Goal: Task Accomplishment & Management: Use online tool/utility

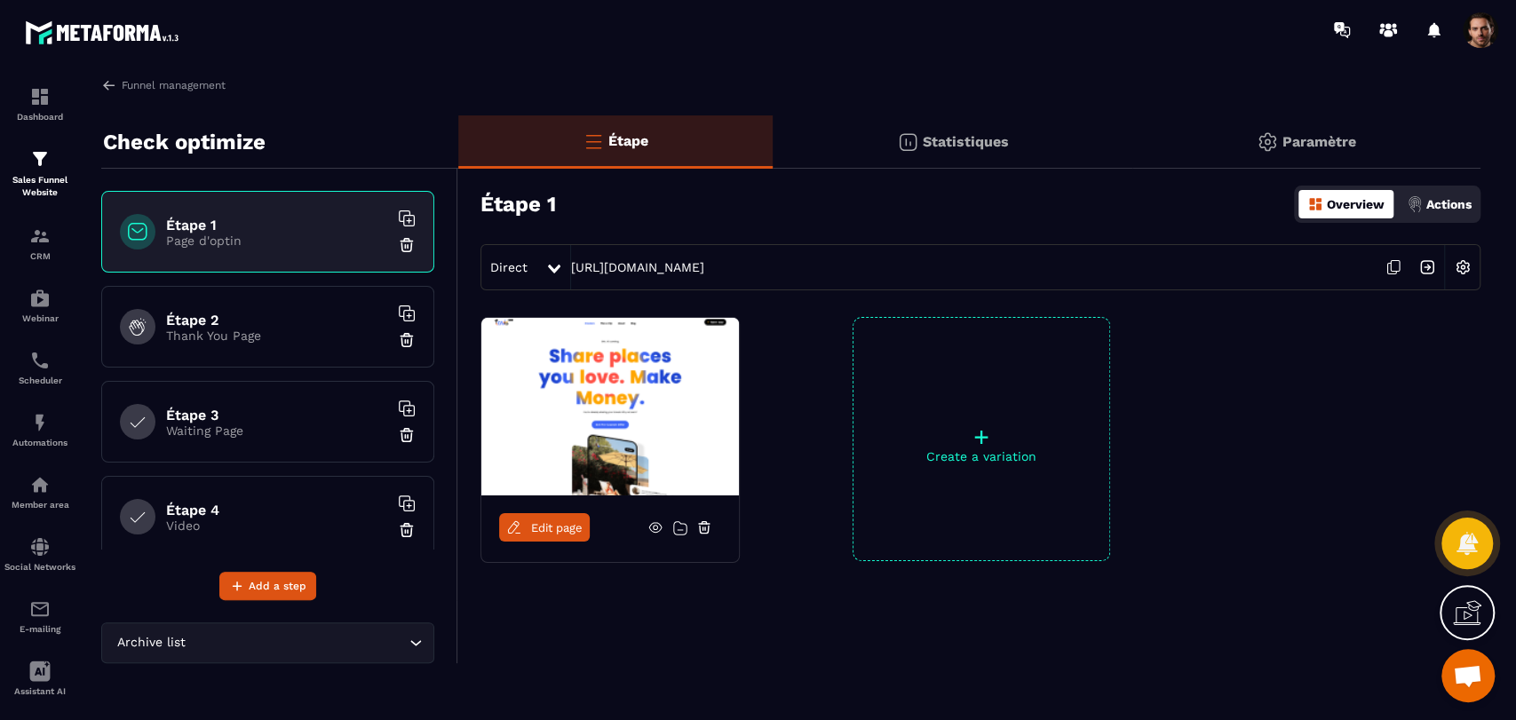
click at [980, 154] on div "Statistiques" at bounding box center [953, 141] width 361 height 53
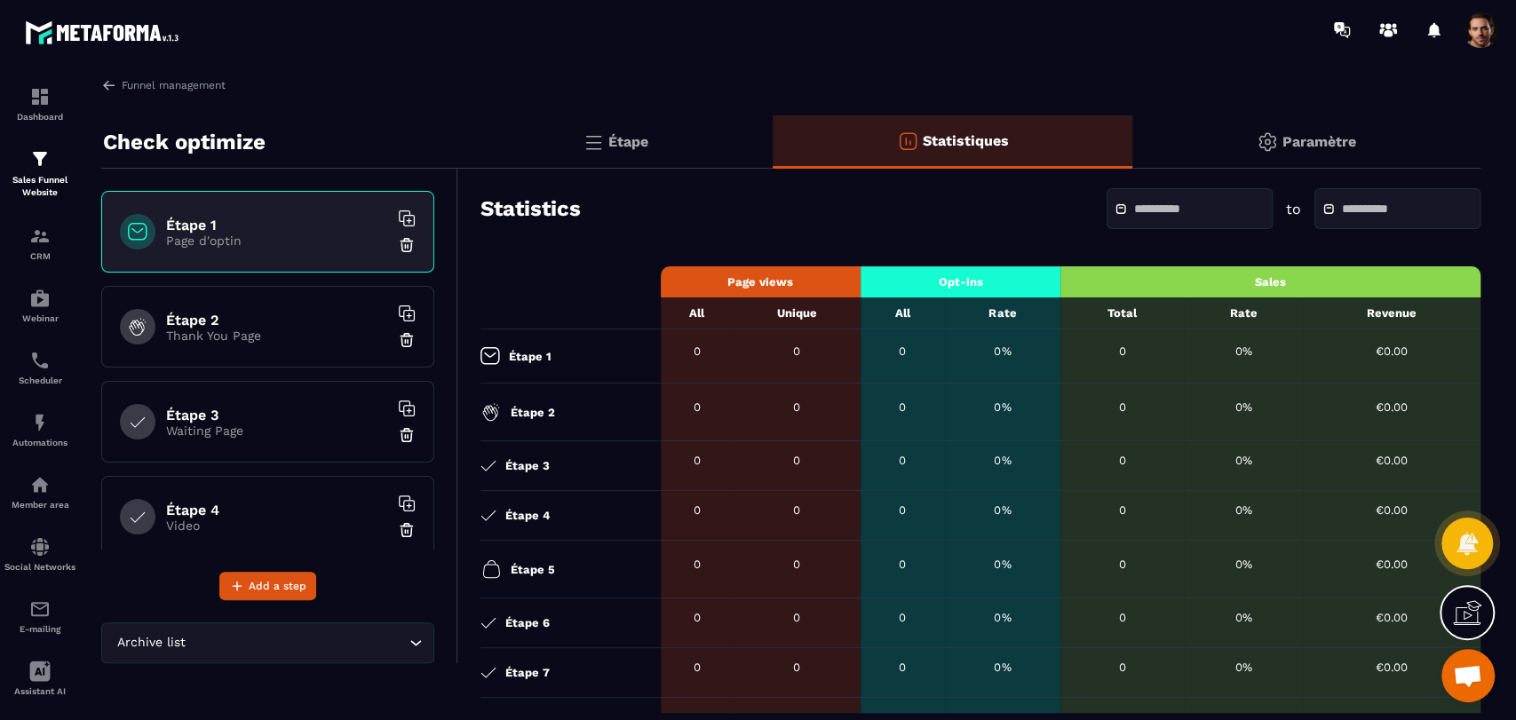
click at [290, 313] on h6 "Étape 2" at bounding box center [277, 320] width 222 height 17
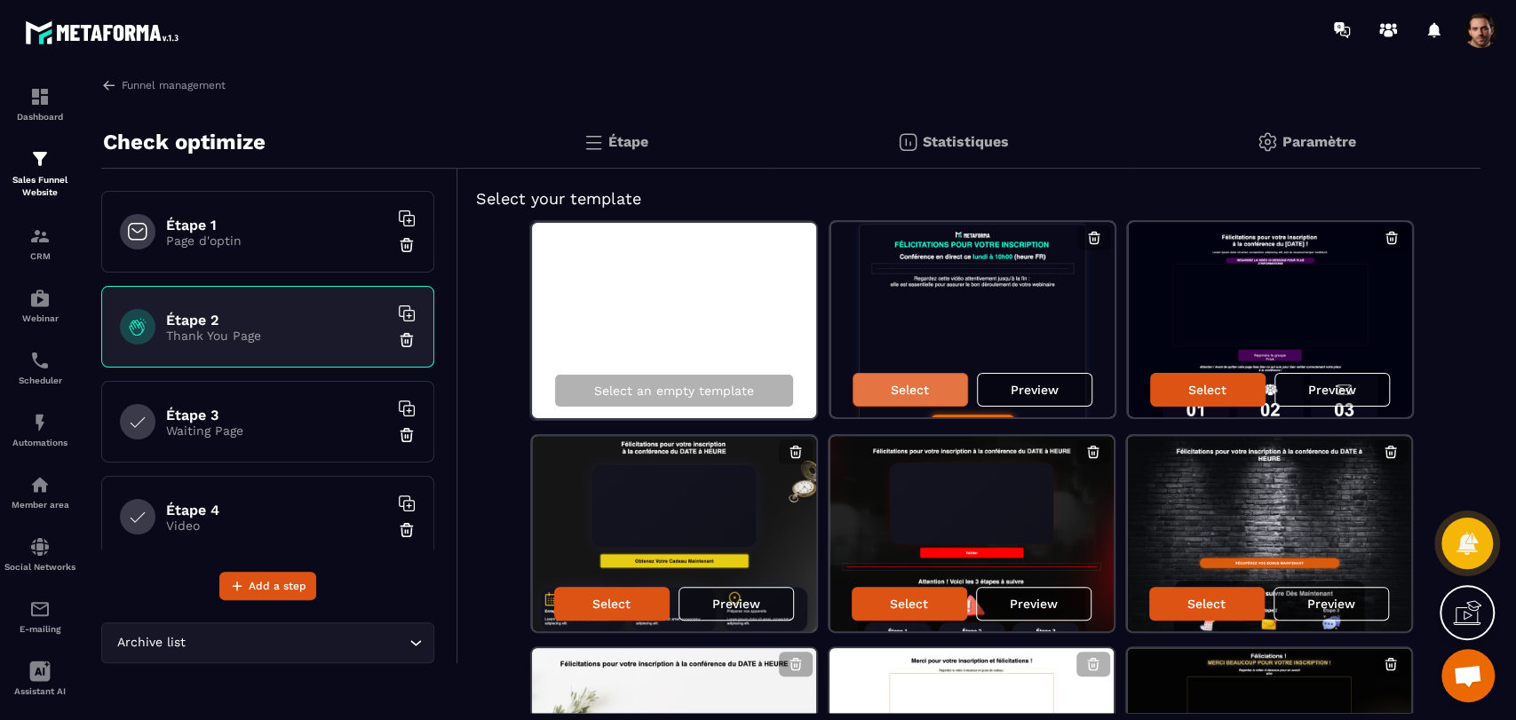
click at [938, 393] on div "Select" at bounding box center [909, 390] width 115 height 34
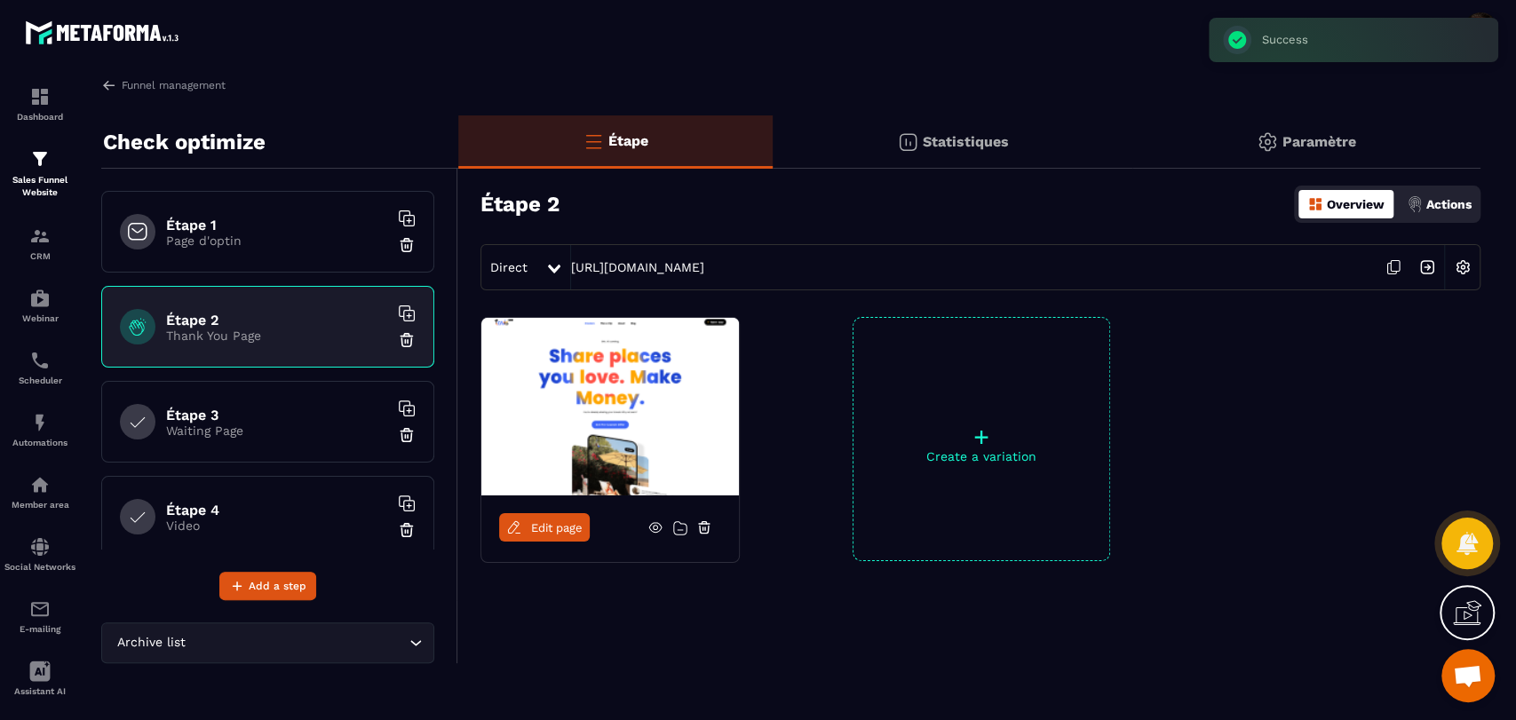
click at [1003, 129] on div "Statistiques" at bounding box center [953, 141] width 361 height 53
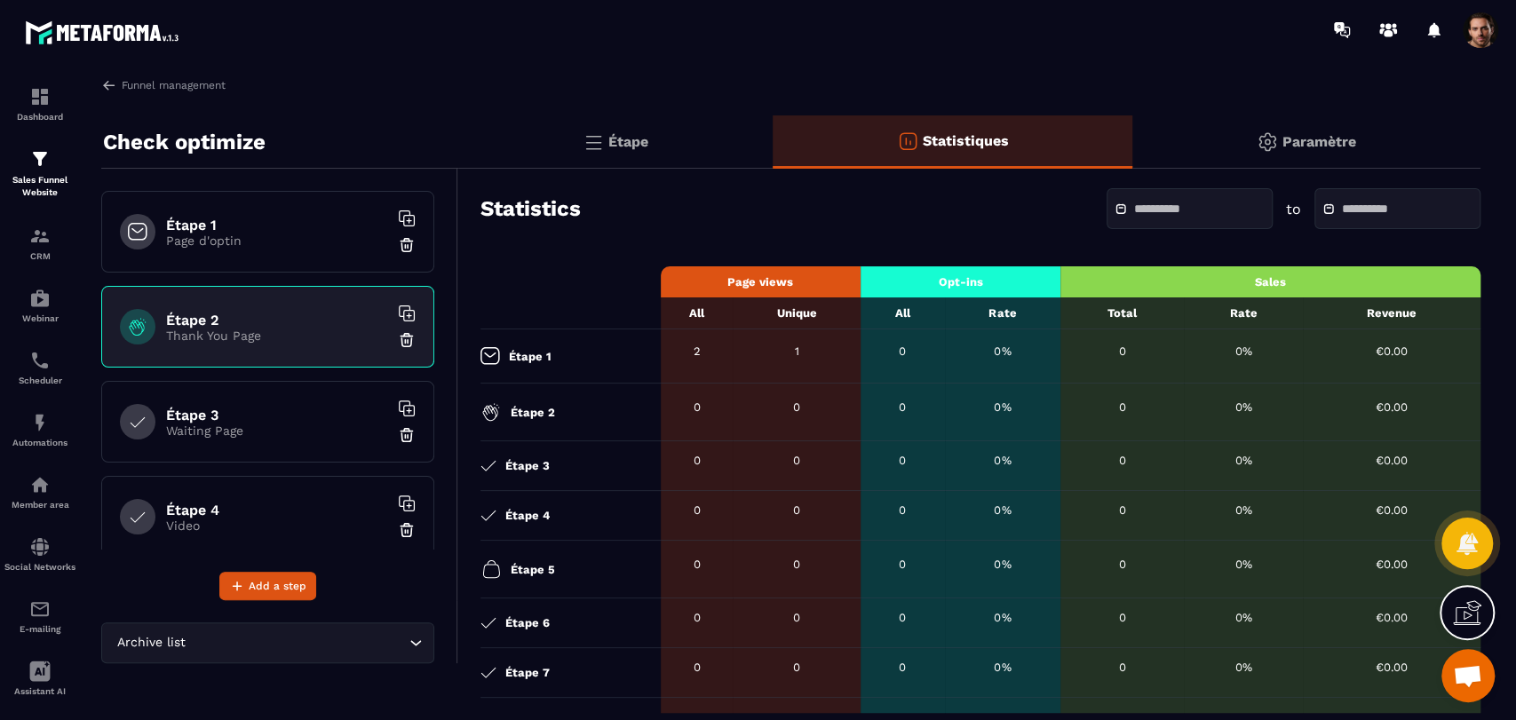
click at [670, 124] on div "Étape" at bounding box center [615, 141] width 314 height 53
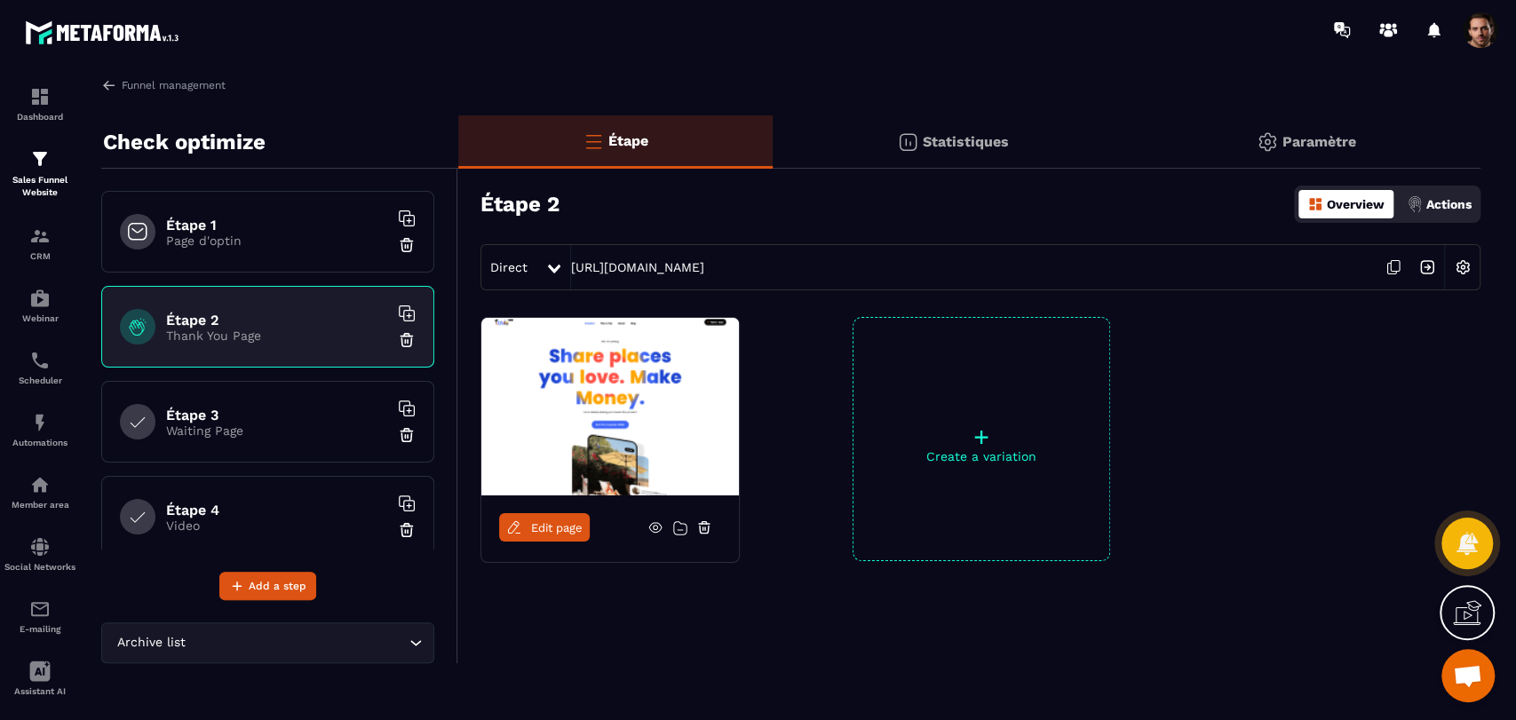
click at [1391, 274] on icon at bounding box center [1391, 269] width 9 height 11
click at [959, 123] on div "Statistiques" at bounding box center [953, 141] width 361 height 53
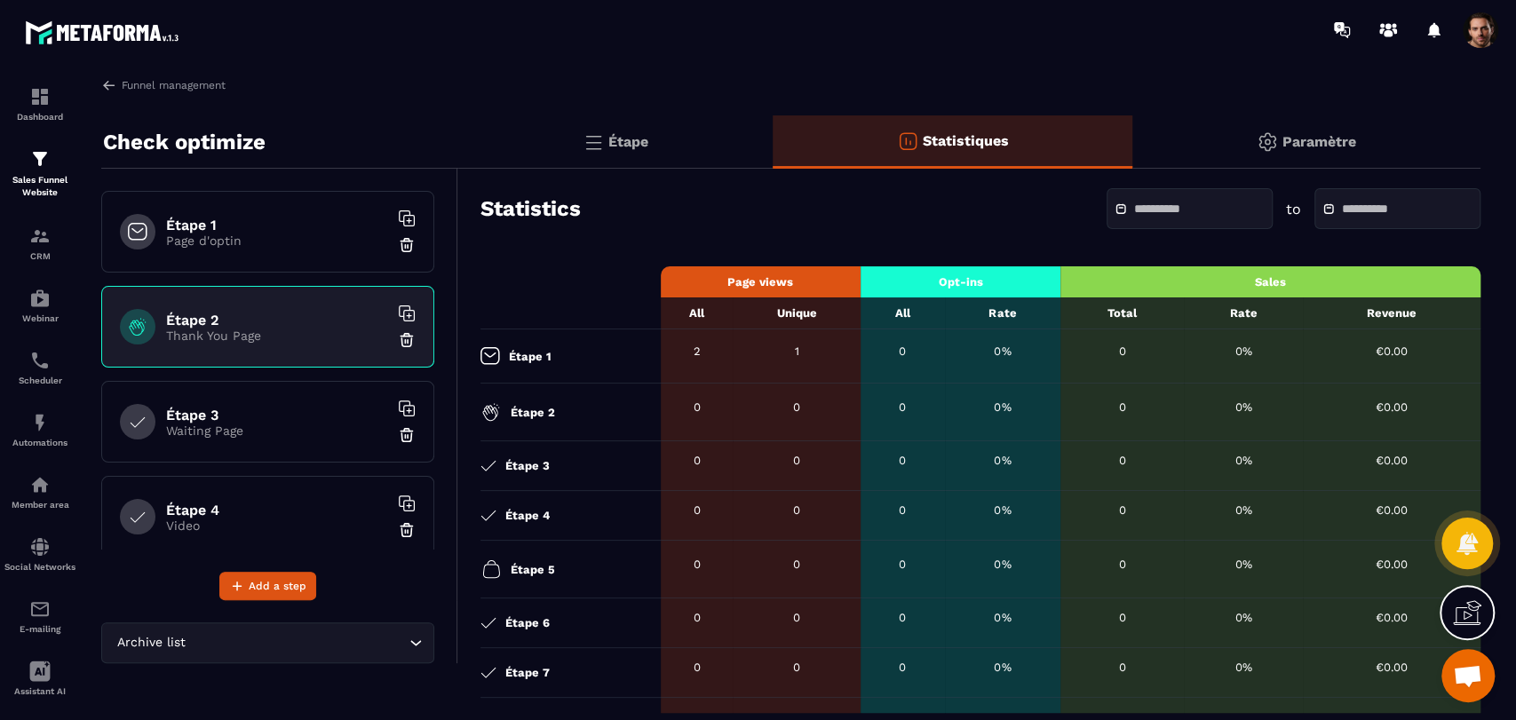
click at [611, 155] on div "Étape" at bounding box center [615, 141] width 314 height 53
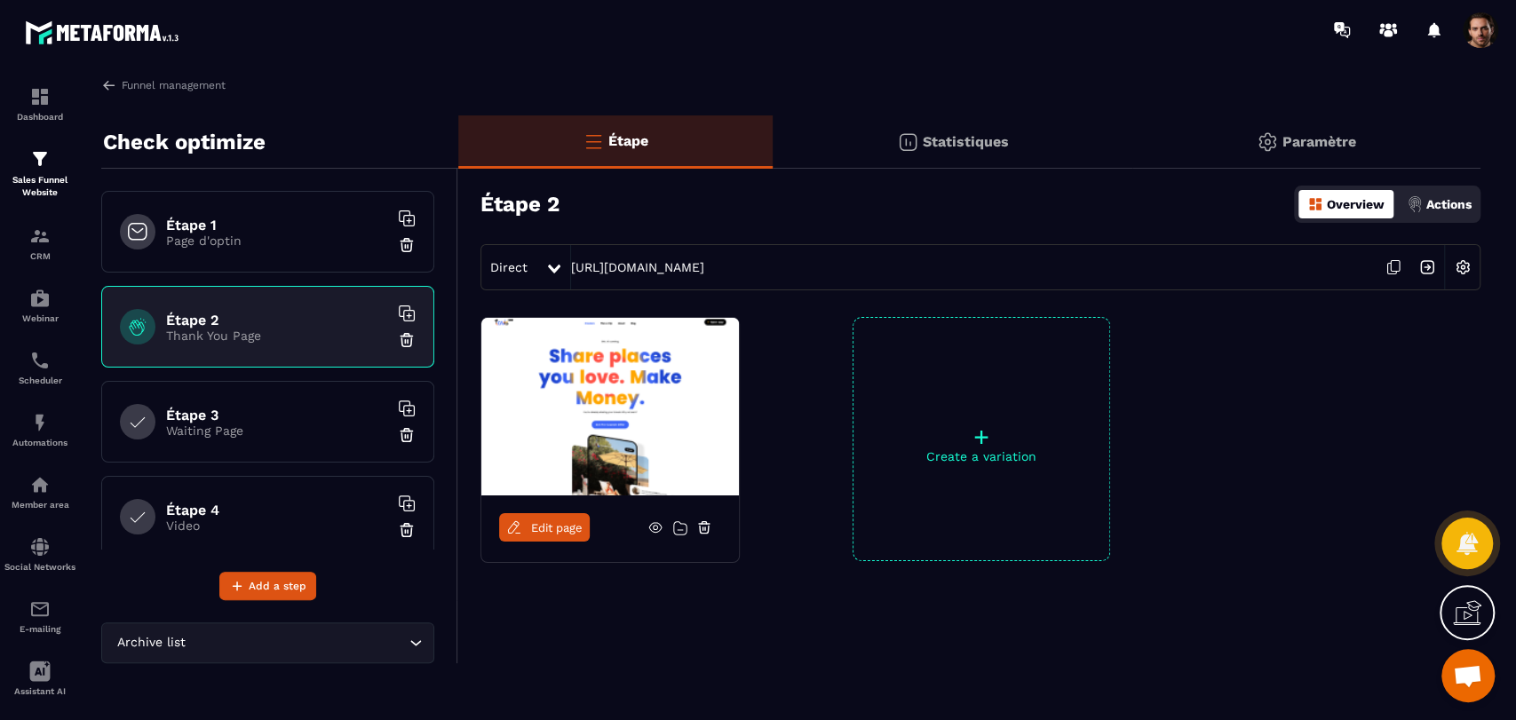
click at [532, 266] on div "Direct" at bounding box center [513, 267] width 64 height 32
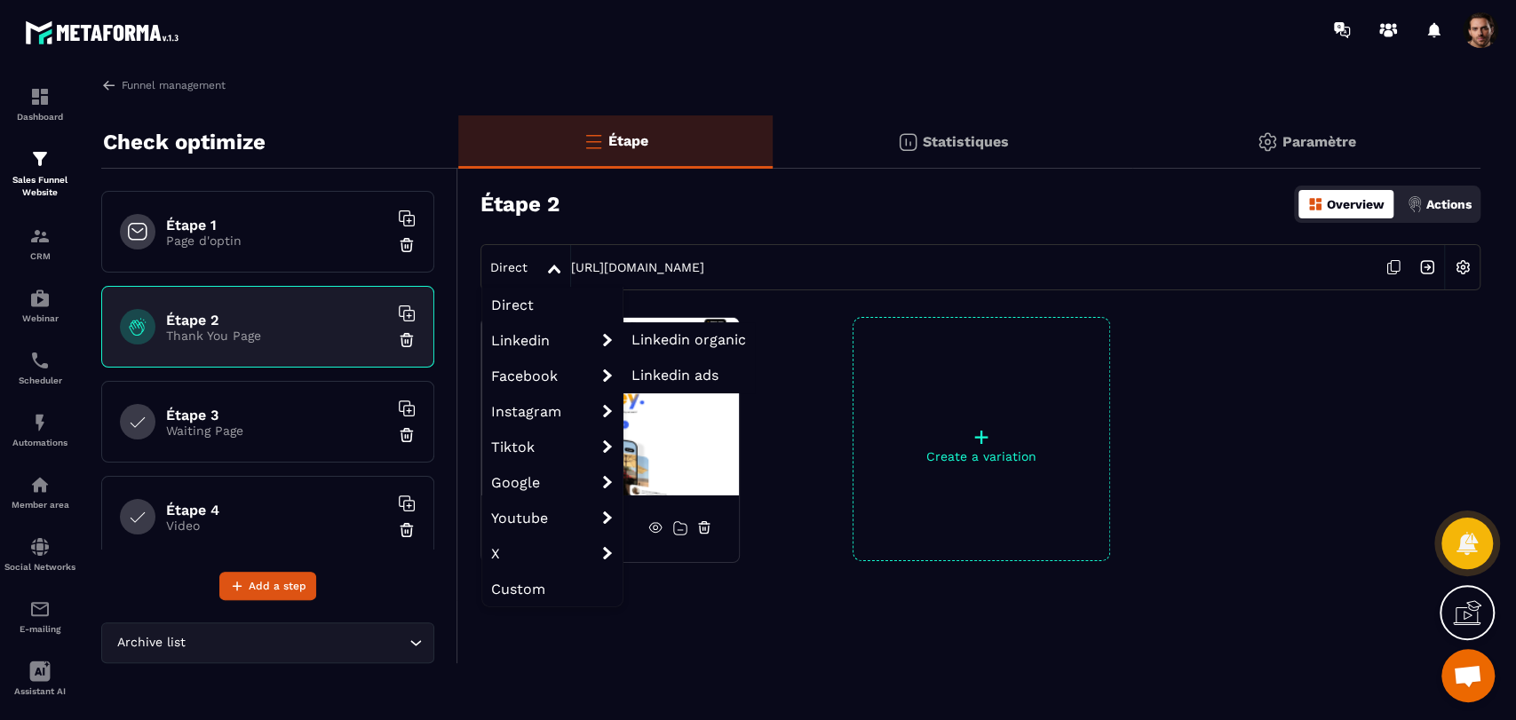
click at [657, 343] on span "Linkedin organic" at bounding box center [688, 339] width 115 height 17
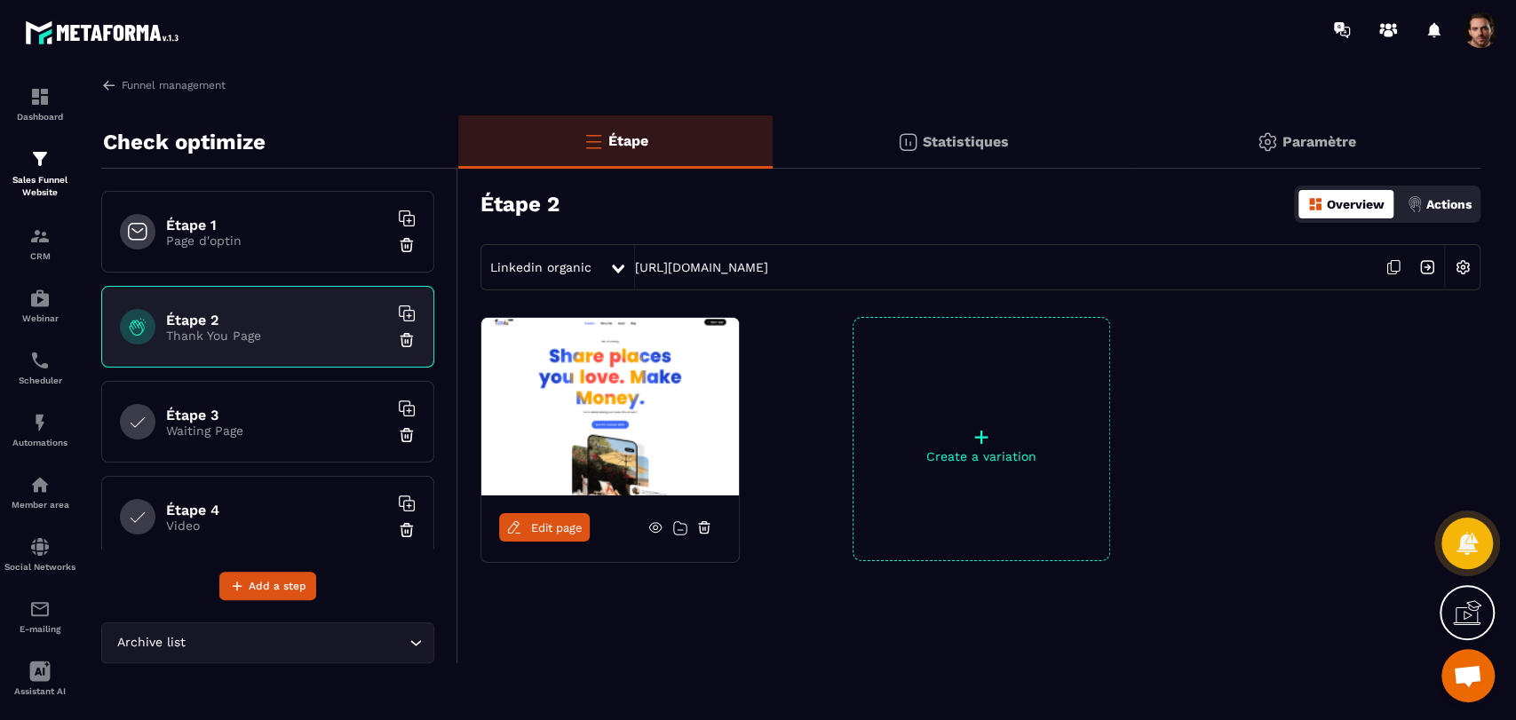
click at [1396, 275] on icon at bounding box center [1393, 267] width 34 height 34
click at [1004, 131] on div "Statistiques" at bounding box center [953, 141] width 361 height 53
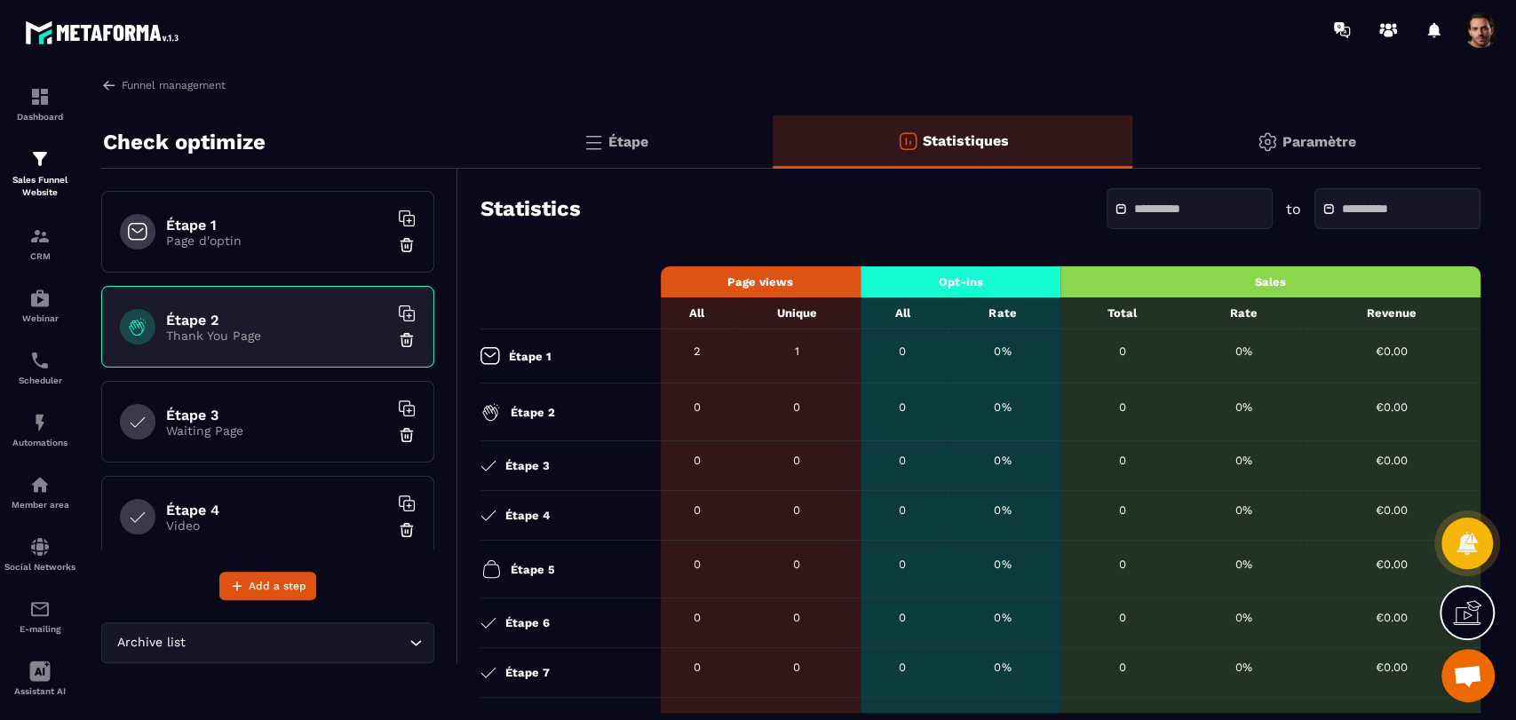
click at [559, 137] on div "Étape" at bounding box center [615, 141] width 314 height 53
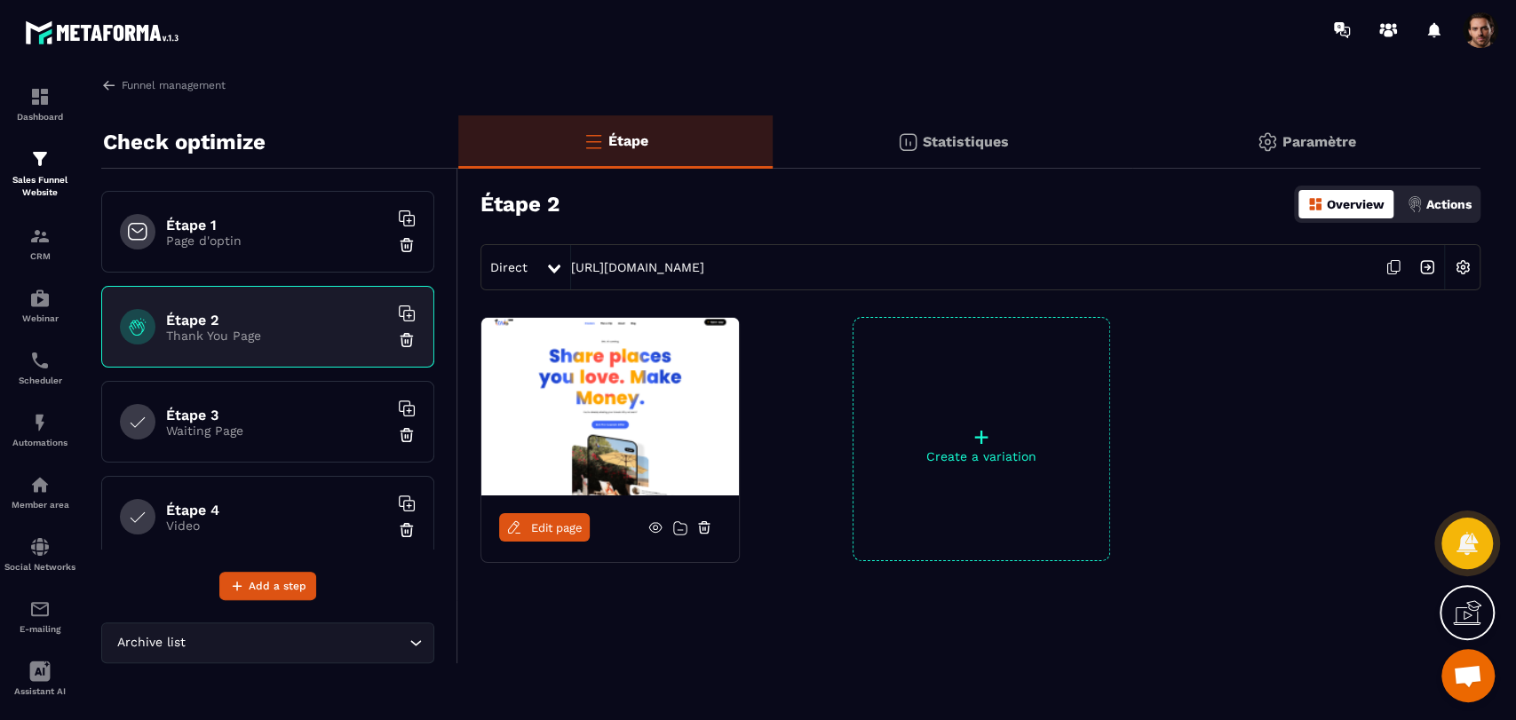
click at [976, 148] on p "Statistiques" at bounding box center [966, 141] width 86 height 17
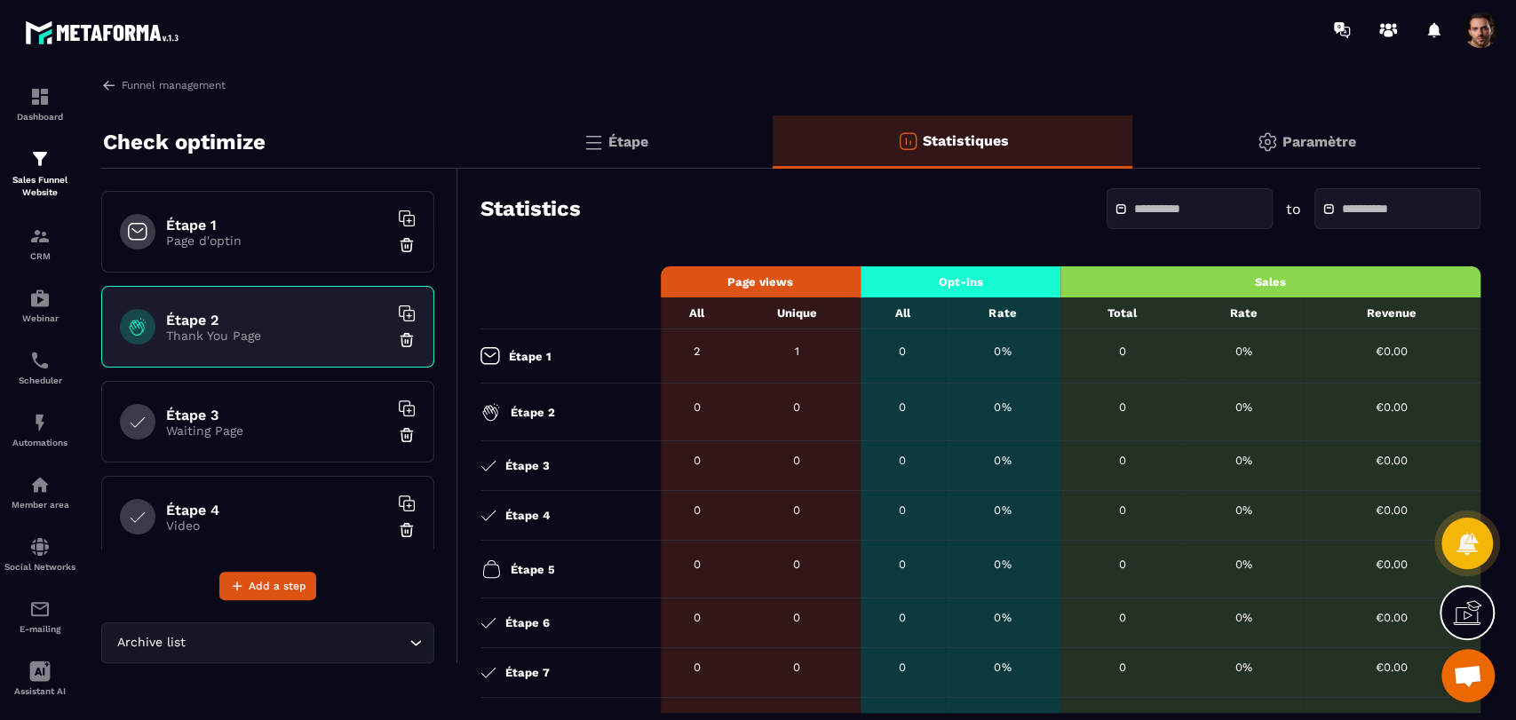
click at [585, 147] on img at bounding box center [593, 141] width 21 height 21
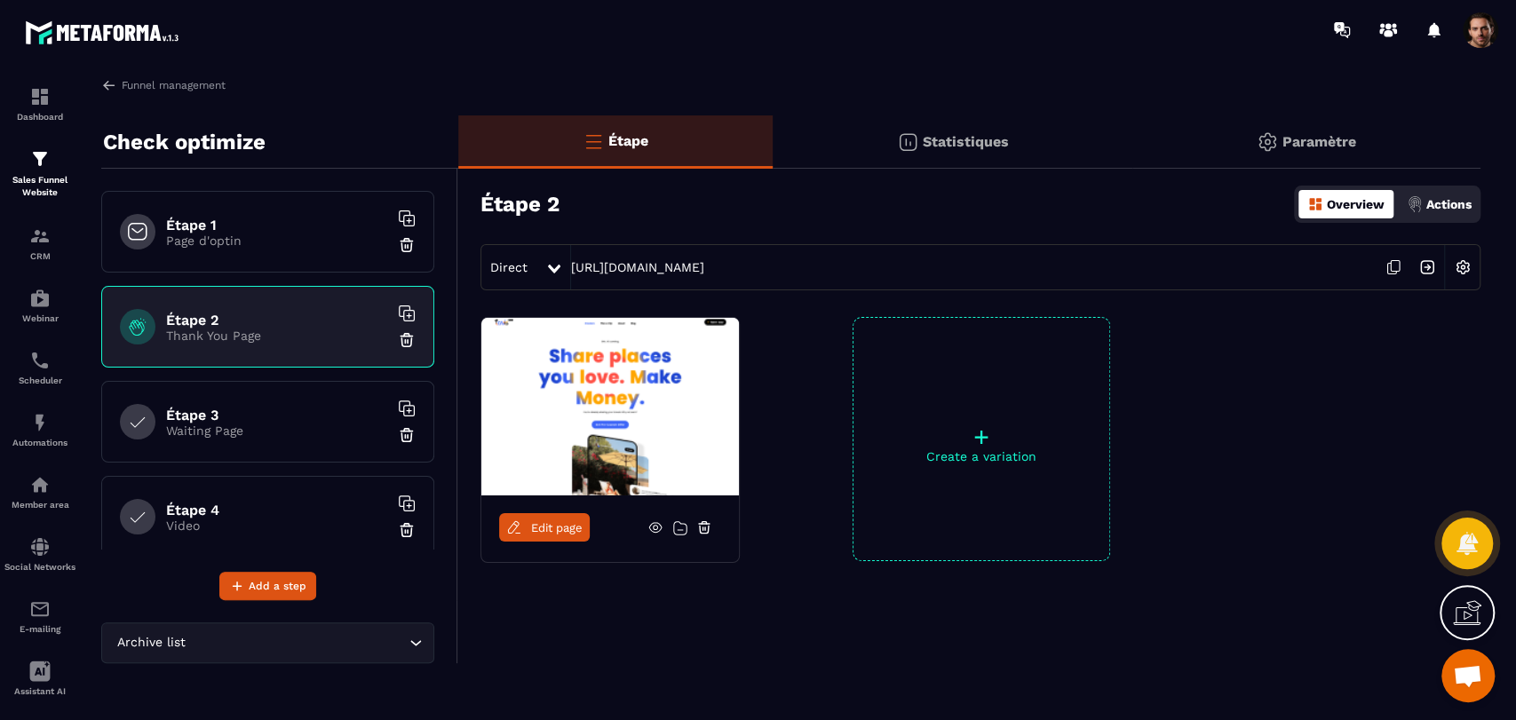
click at [523, 271] on span "Direct" at bounding box center [508, 267] width 37 height 14
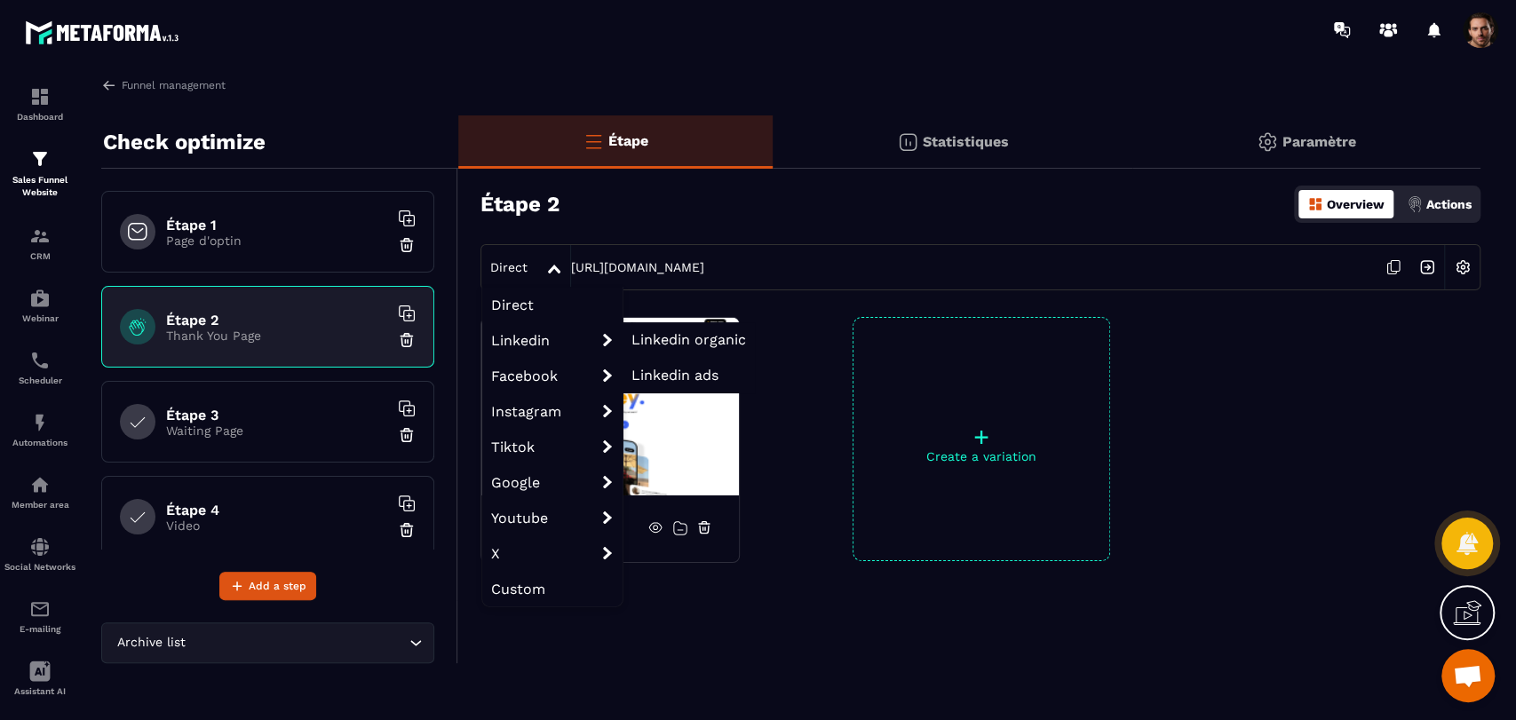
click at [668, 375] on span "Linkedin ads" at bounding box center [674, 375] width 87 height 17
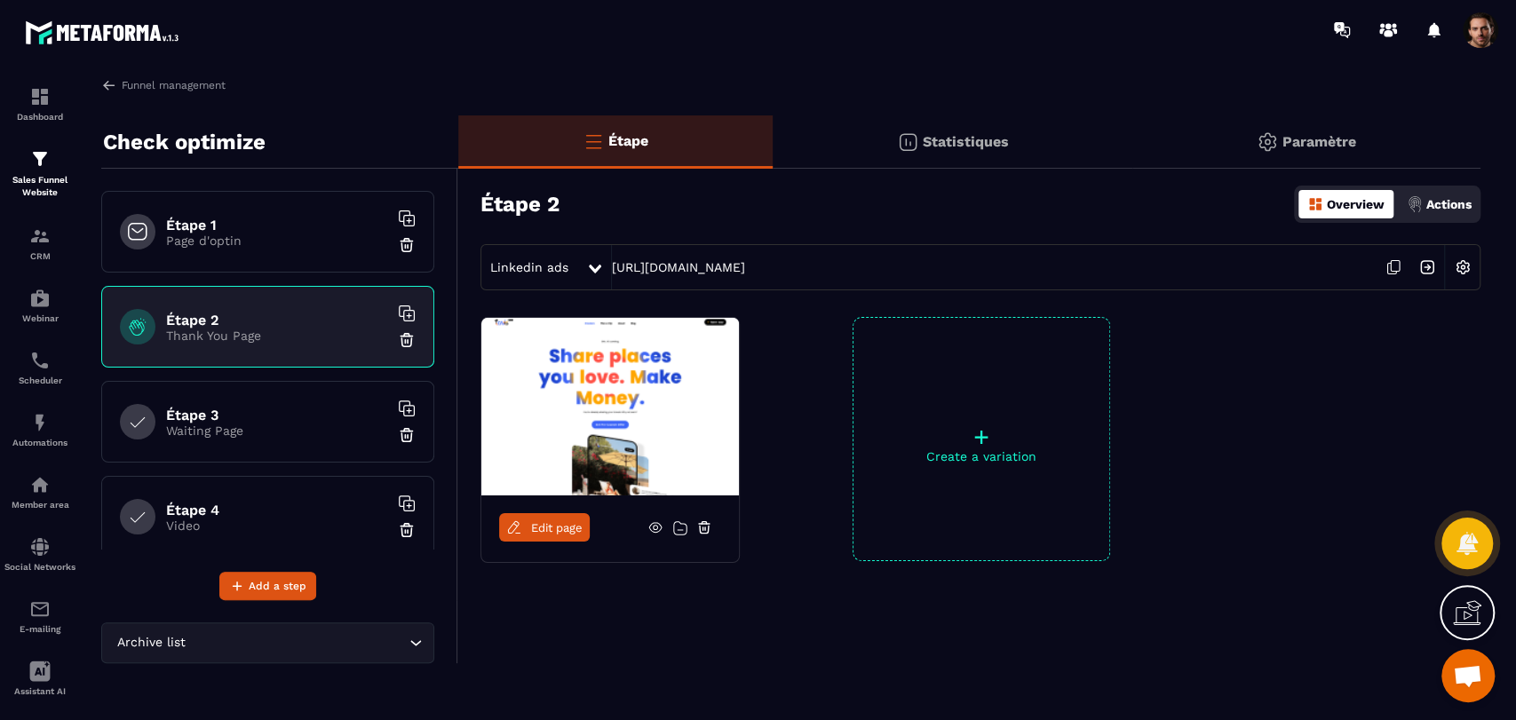
click at [1397, 268] on icon at bounding box center [1393, 267] width 34 height 34
click at [107, 86] on img at bounding box center [109, 85] width 16 height 16
